Goal: Find specific page/section: Find specific page/section

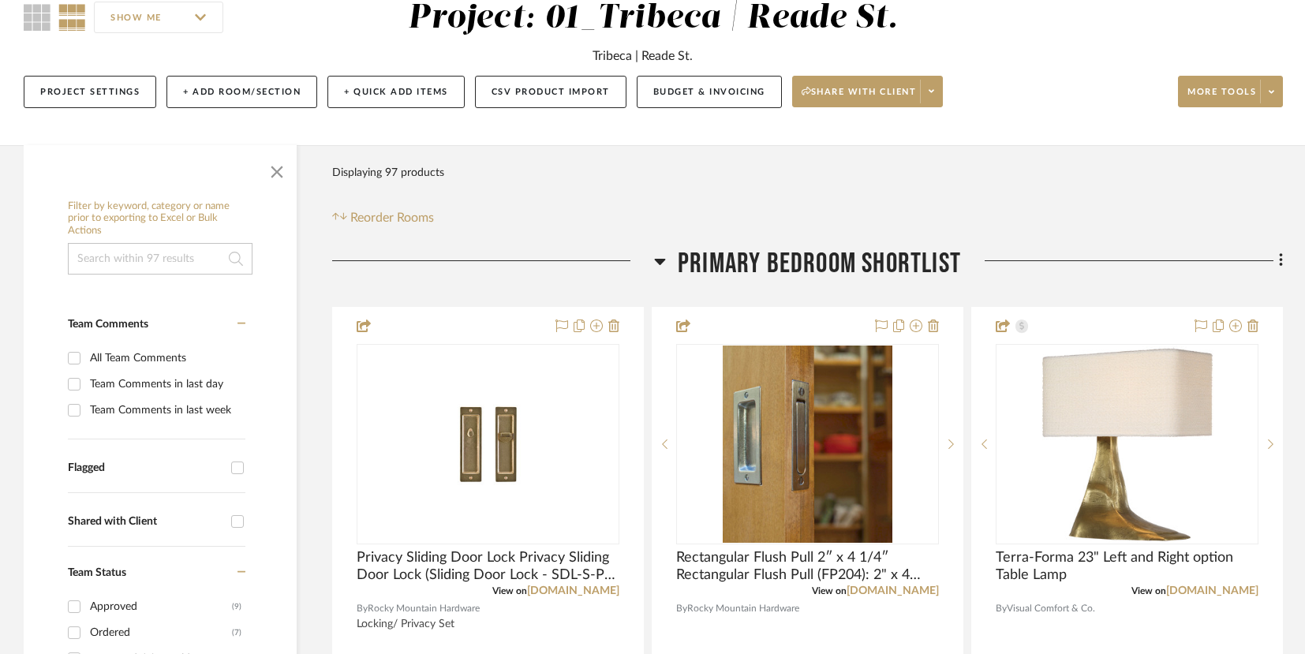
scroll to position [152, 0]
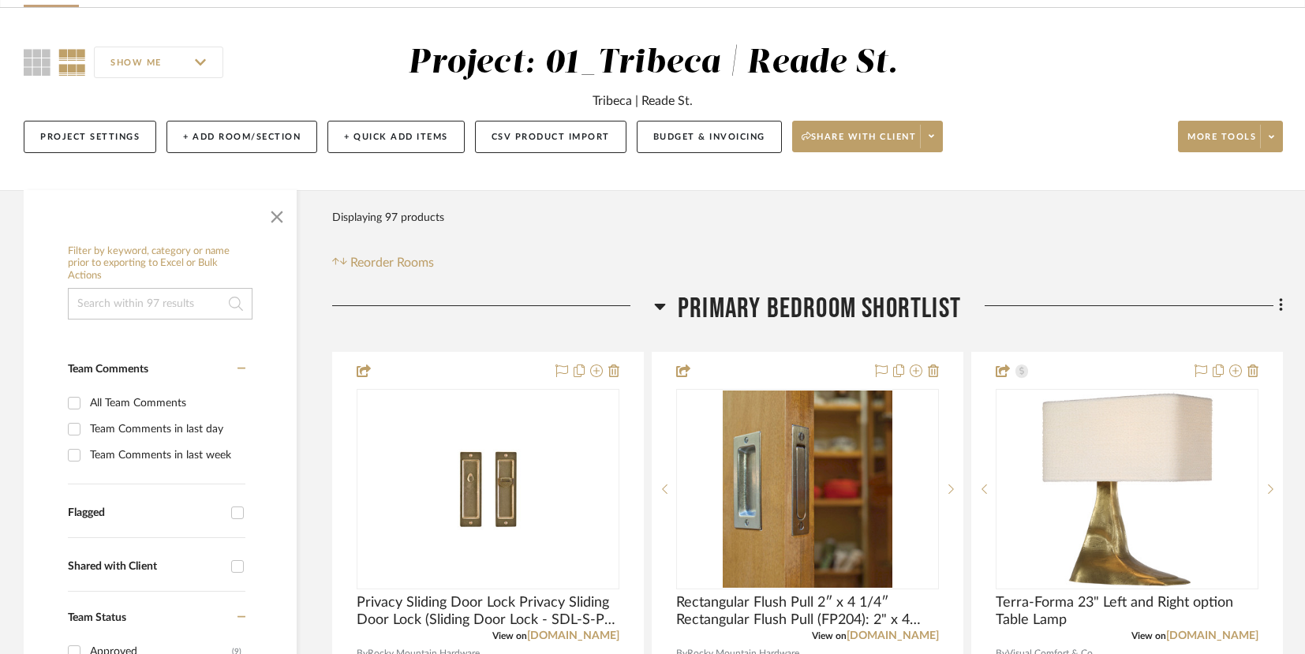
click at [659, 304] on icon at bounding box center [660, 307] width 11 height 6
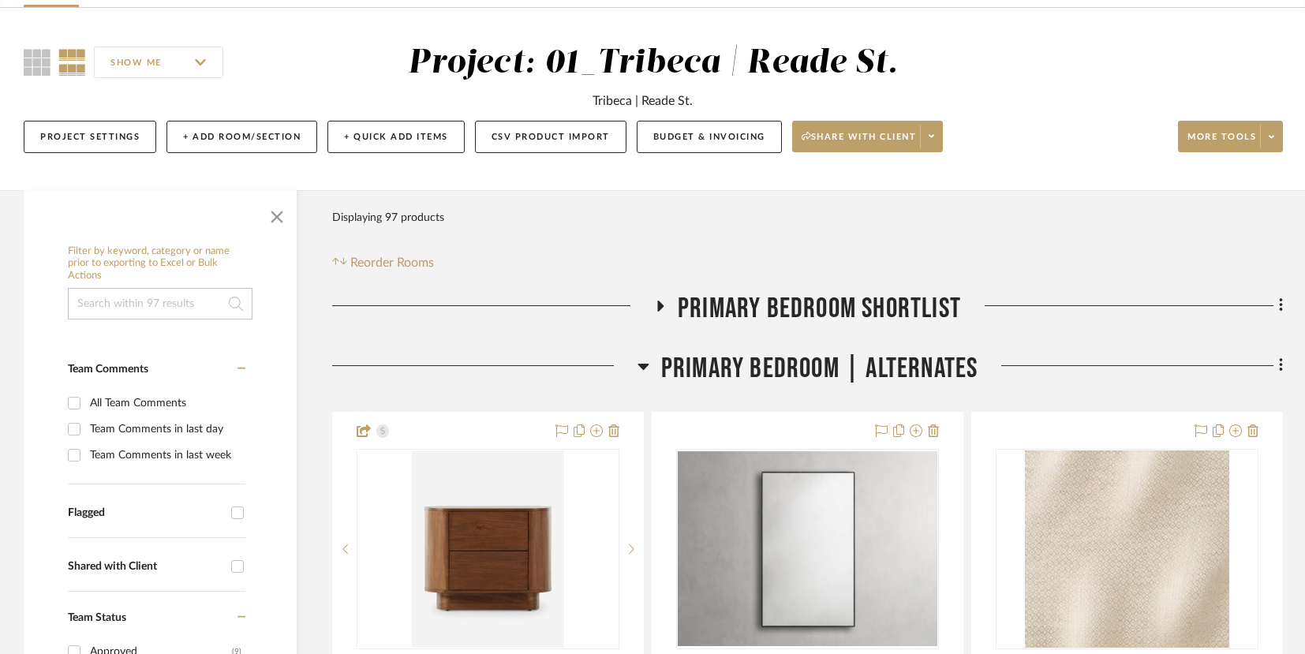
click at [659, 304] on icon at bounding box center [661, 306] width 6 height 11
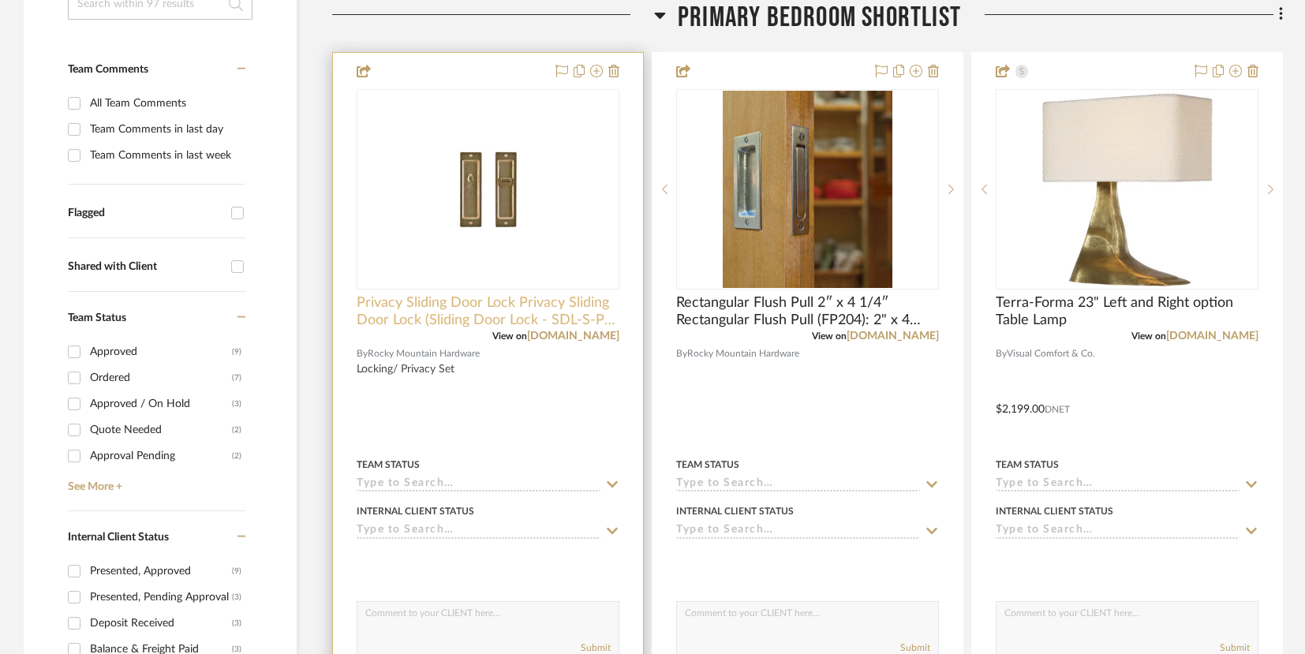
scroll to position [420, 0]
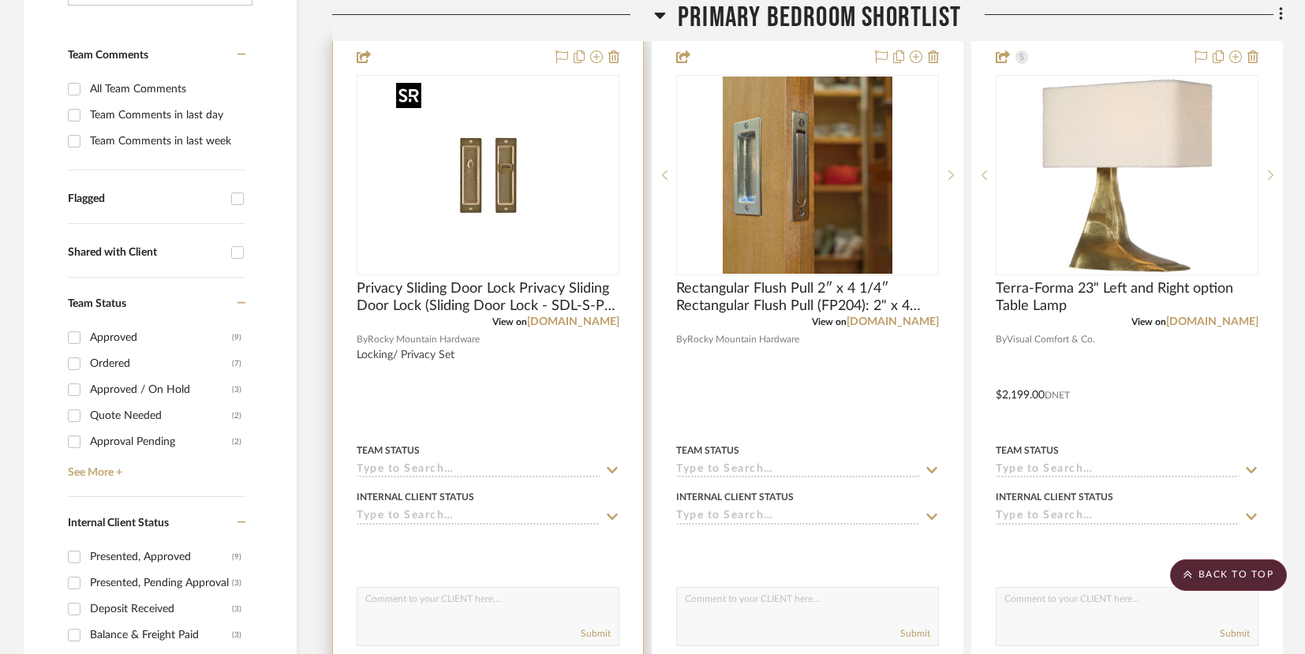
click at [564, 184] on img "0" at bounding box center [488, 175] width 197 height 197
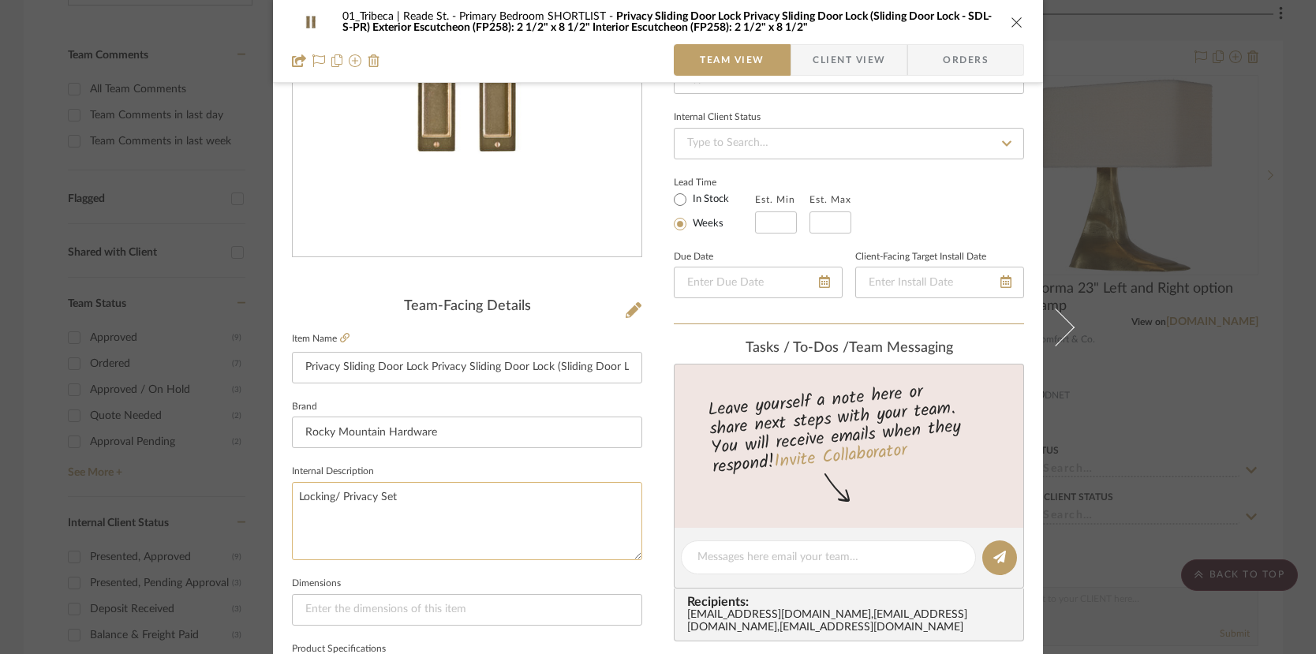
scroll to position [0, 0]
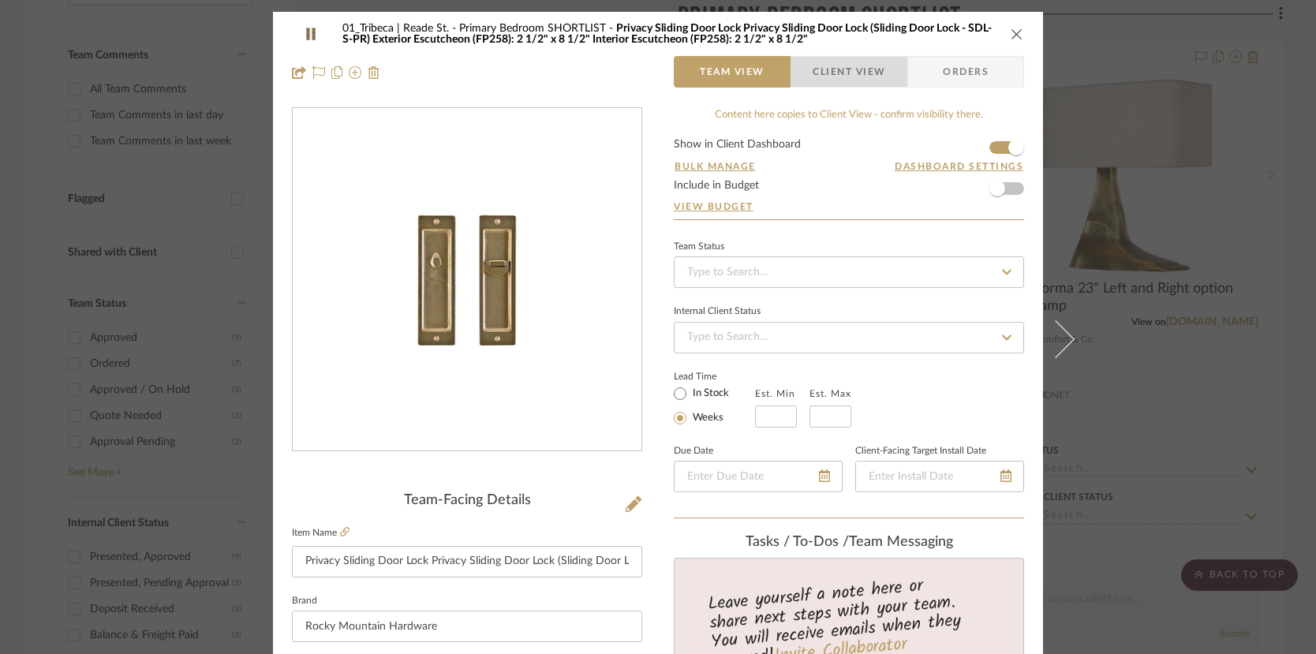
drag, startPoint x: 838, startPoint y: 76, endPoint x: 830, endPoint y: 78, distance: 8.2
click at [837, 76] on span "Client View" at bounding box center [849, 72] width 73 height 32
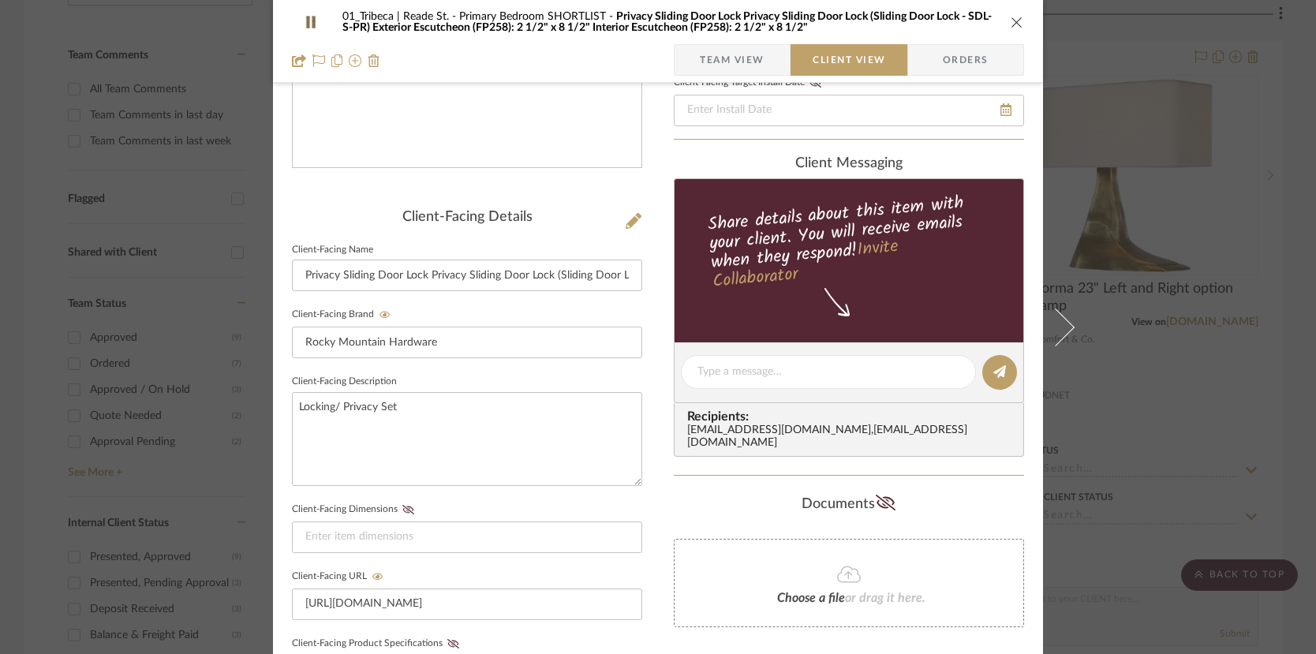
scroll to position [412, 0]
